Goal: Task Accomplishment & Management: Use online tool/utility

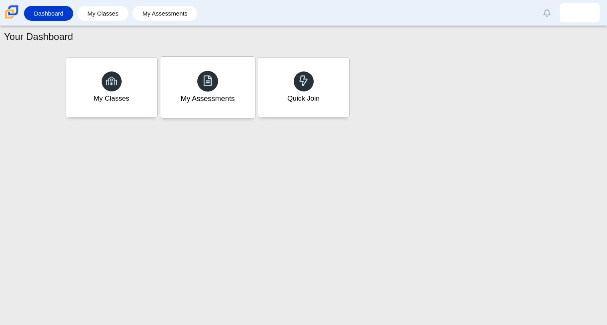
click at [198, 104] on div "My Assessments" at bounding box center [207, 88] width 95 height 62
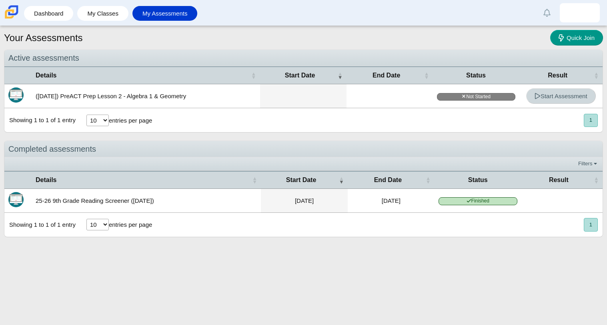
click at [545, 96] on span "Start Assessment" at bounding box center [560, 96] width 53 height 7
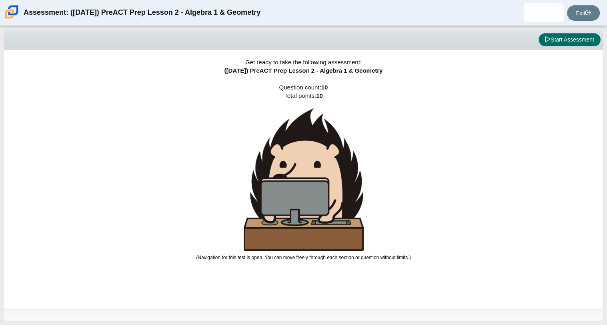
click at [549, 38] on button "Start Assessment" at bounding box center [569, 40] width 62 height 14
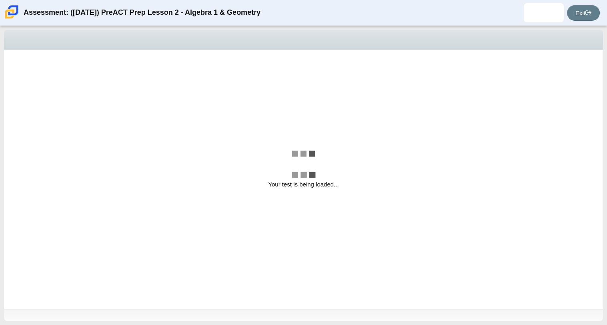
select select "bbf5d072-3e0b-44c4-9a12-6e7c9033f65b"
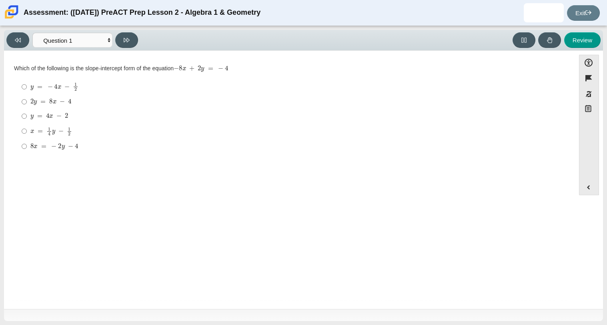
click at [65, 128] on mjx-math "Assessment items" at bounding box center [51, 131] width 42 height 9
click at [27, 128] on input "x = 1 4 y − 1 2 x = 1 4 y − 1 2" at bounding box center [24, 132] width 5 height 16
radio input "true"
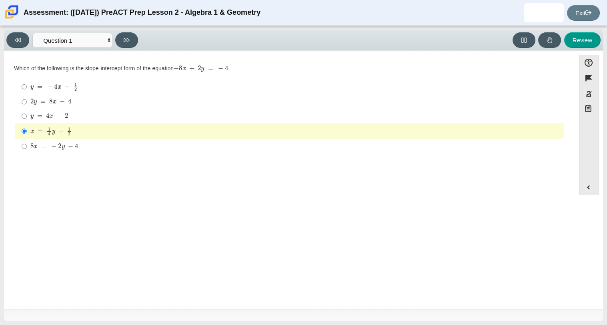
click at [80, 87] on div "y = − 4 x − 1 2" at bounding box center [295, 86] width 530 height 9
click at [27, 87] on input "y = − 4 x − 1 2 y = − 4 x − 1 2" at bounding box center [24, 87] width 5 height 16
radio input "true"
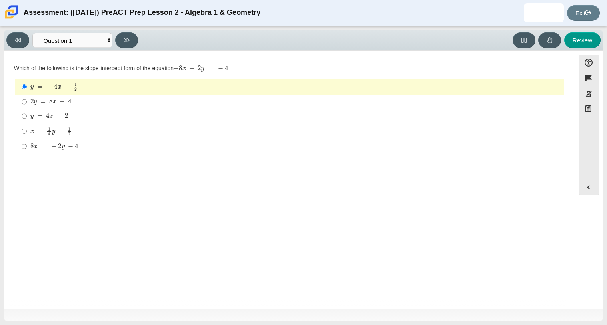
click at [62, 150] on mjx-c "Assessment items" at bounding box center [63, 147] width 3 height 4
click at [27, 150] on input "8 x = − 2 y − 4 8 x = − 2 y − 4" at bounding box center [24, 146] width 5 height 14
radio input "true"
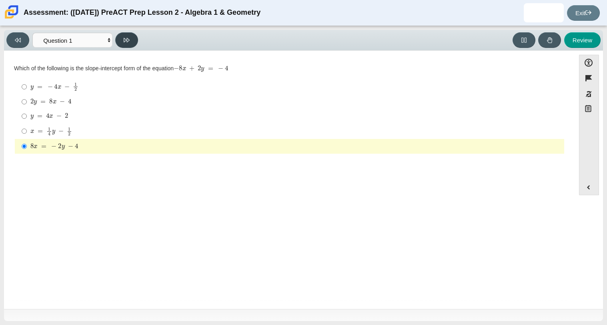
click at [122, 37] on button at bounding box center [126, 40] width 23 height 16
select select "ed62e223-81bd-4cbf-ab48-ab975844bd1f"
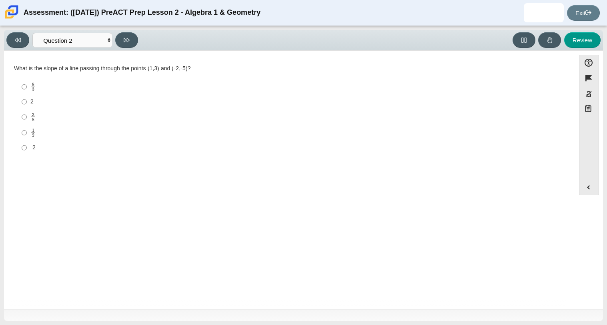
click at [29, 107] on label "2 2" at bounding box center [290, 102] width 548 height 14
click at [27, 107] on input "2 2" at bounding box center [24, 102] width 5 height 14
radio input "true"
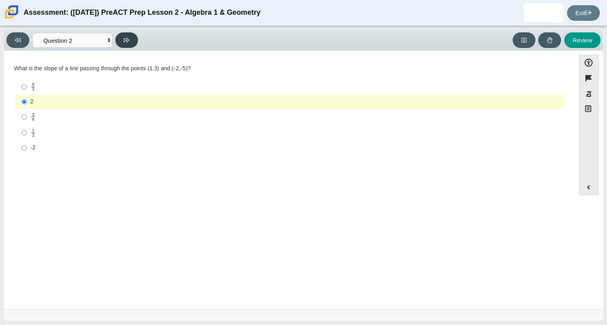
click at [131, 44] on button at bounding box center [126, 40] width 23 height 16
select select "97f4f5fa-a52e-4fed-af51-565bfcdf47cb"
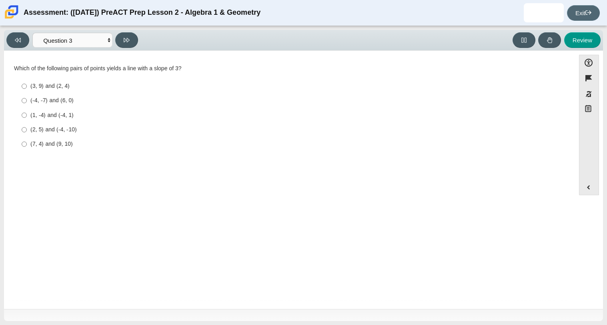
click at [592, 12] on link "Exit" at bounding box center [583, 13] width 33 height 16
